Goal: Navigation & Orientation: Understand site structure

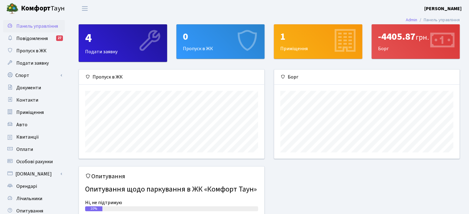
scroll to position [89, 185]
click at [392, 45] on div "-4405.87 грн. [GEOGRAPHIC_DATA]" at bounding box center [416, 42] width 88 height 34
click at [30, 148] on span "Оплати" at bounding box center [24, 149] width 17 height 7
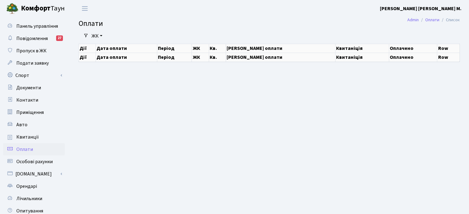
select select "25"
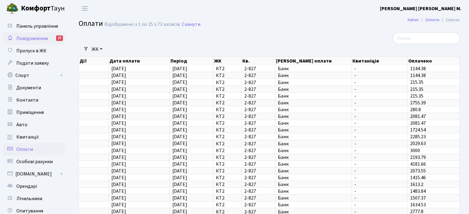
click at [50, 38] on link "Повідомлення 27" at bounding box center [34, 38] width 62 height 12
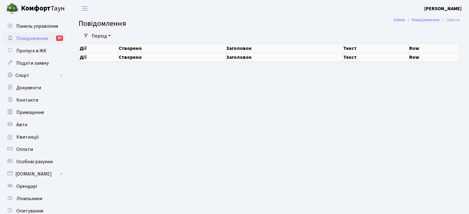
select select "25"
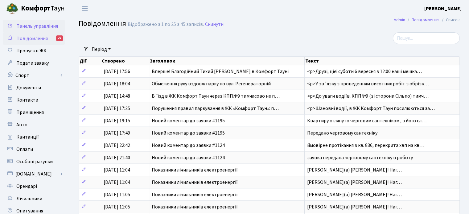
click at [33, 28] on span "Панель управління" at bounding box center [37, 26] width 42 height 7
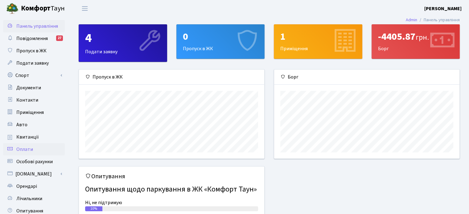
scroll to position [89, 185]
click at [394, 44] on div "-4405.87 грн. Борг" at bounding box center [416, 42] width 88 height 34
click at [446, 40] on icon at bounding box center [441, 41] width 29 height 29
click at [395, 35] on div "-4405.87 грн." at bounding box center [415, 37] width 75 height 12
